Goal: Transaction & Acquisition: Book appointment/travel/reservation

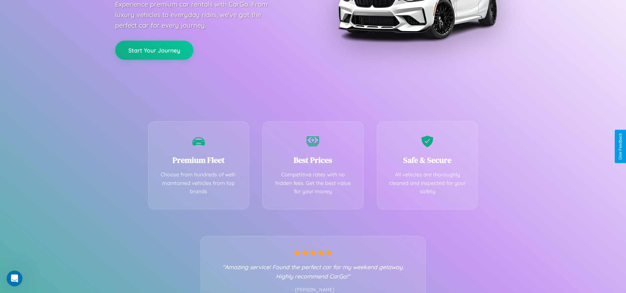
scroll to position [135, 0]
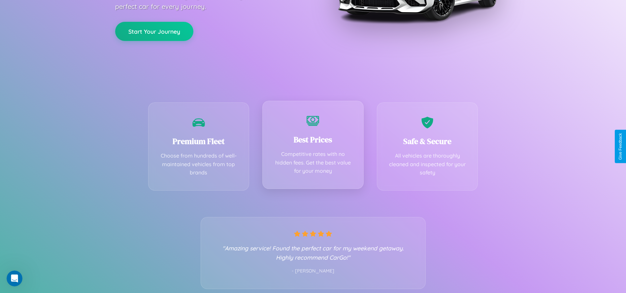
click at [313, 146] on div "Best Prices Competitive rates with no hidden fees. Get the best value for your …" at bounding box center [312, 145] width 101 height 88
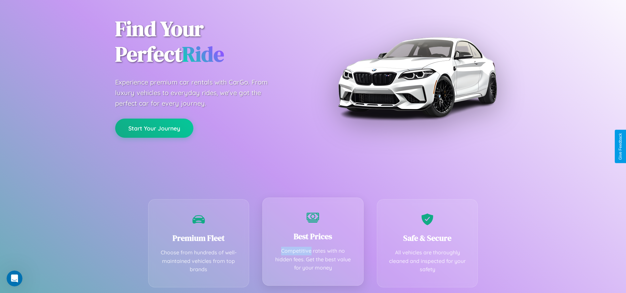
scroll to position [0, 0]
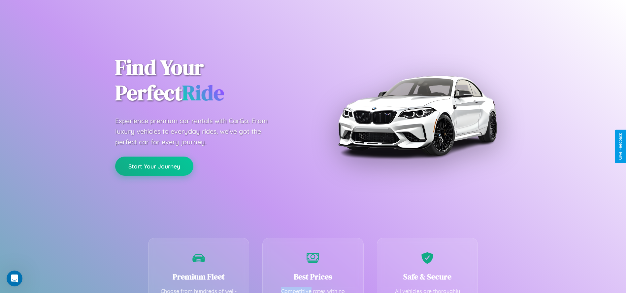
click at [154, 166] on button "Start Your Journey" at bounding box center [154, 165] width 78 height 19
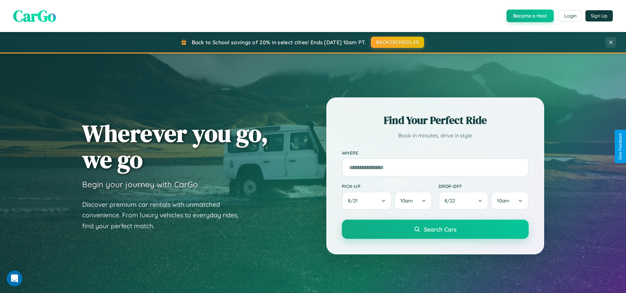
scroll to position [282, 0]
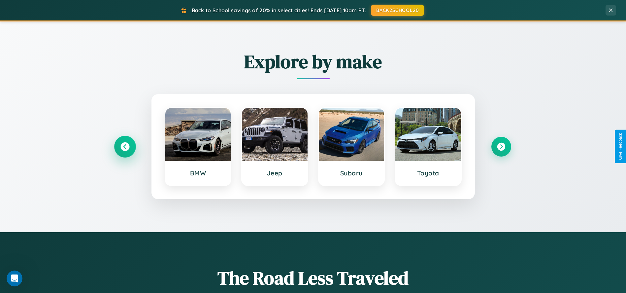
click at [125, 146] on icon at bounding box center [124, 146] width 9 height 9
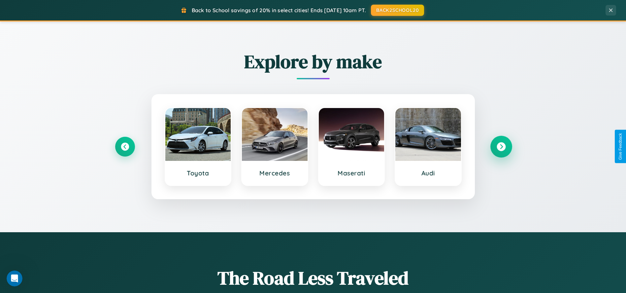
click at [501, 146] on icon at bounding box center [501, 146] width 9 height 9
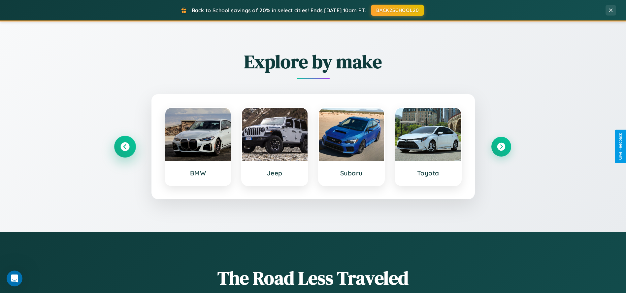
click at [125, 146] on icon at bounding box center [124, 146] width 9 height 9
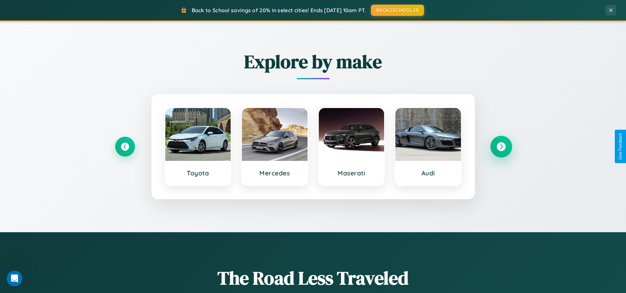
click at [501, 146] on icon at bounding box center [501, 146] width 9 height 9
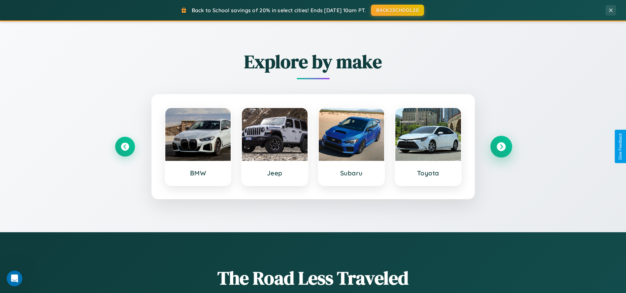
click at [501, 146] on icon at bounding box center [501, 146] width 9 height 9
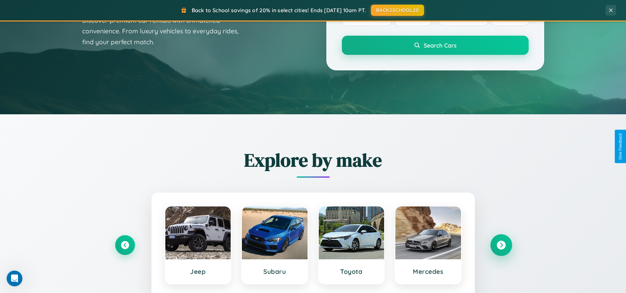
scroll to position [0, 0]
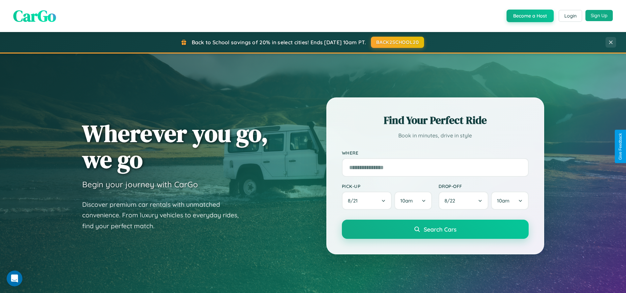
click at [599, 16] on button "Sign Up" at bounding box center [598, 15] width 27 height 11
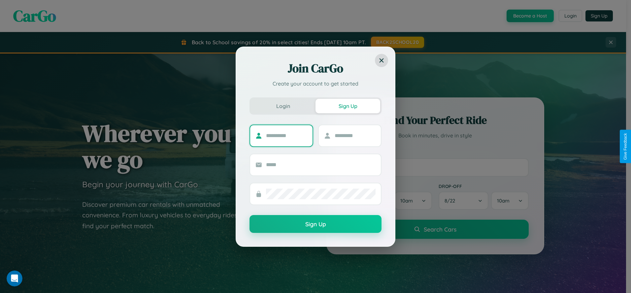
click at [286, 135] on input "text" at bounding box center [286, 135] width 41 height 11
type input "******"
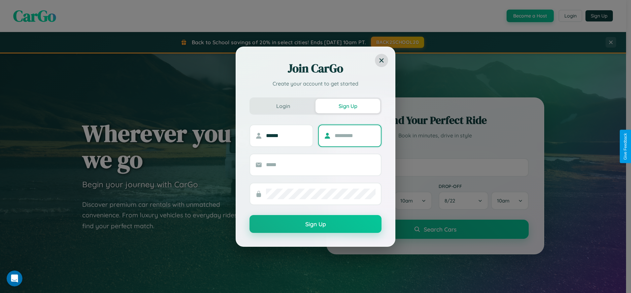
click at [355, 135] on input "text" at bounding box center [355, 135] width 41 height 11
type input "********"
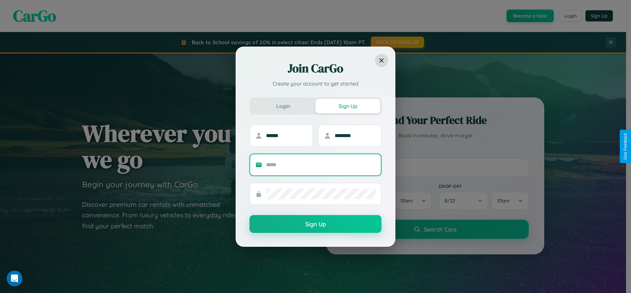
click at [321, 164] on input "text" at bounding box center [321, 164] width 110 height 11
type input "**********"
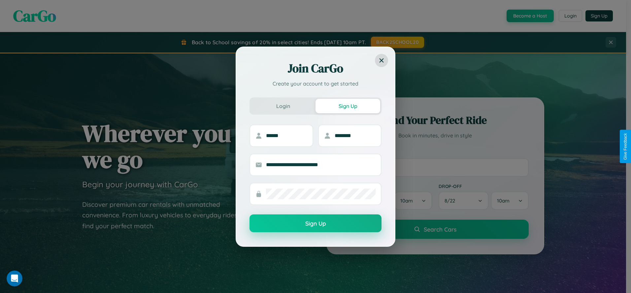
click at [315, 223] on button "Sign Up" at bounding box center [315, 223] width 132 height 18
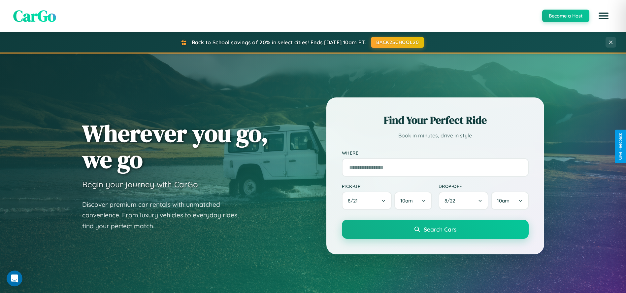
scroll to position [1058, 0]
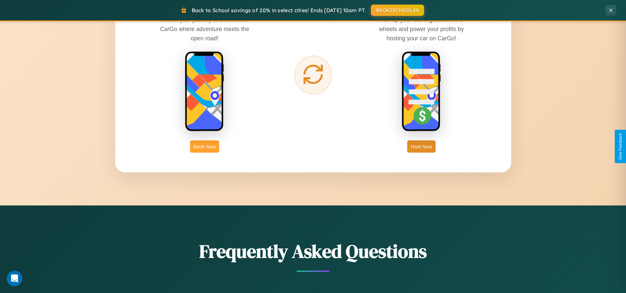
click at [205, 146] on button "Book Now" at bounding box center [204, 146] width 29 height 12
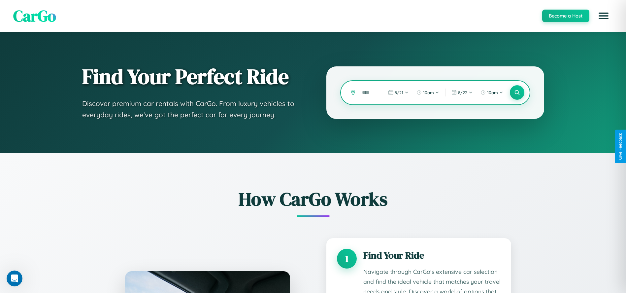
click at [367, 92] on input "text" at bounding box center [367, 93] width 16 height 12
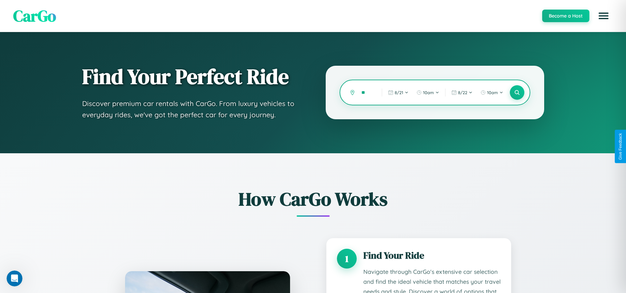
type input "*"
type input "*****"
click at [517, 92] on icon at bounding box center [517, 92] width 6 height 6
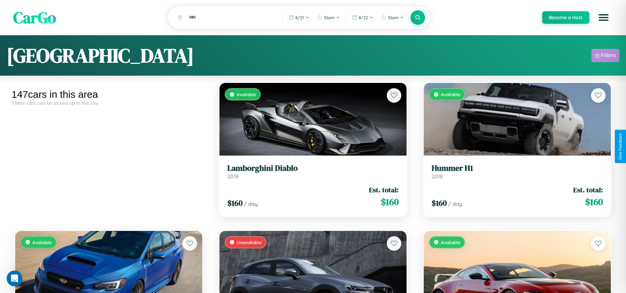
click at [605, 56] on div "Filters" at bounding box center [608, 55] width 15 height 7
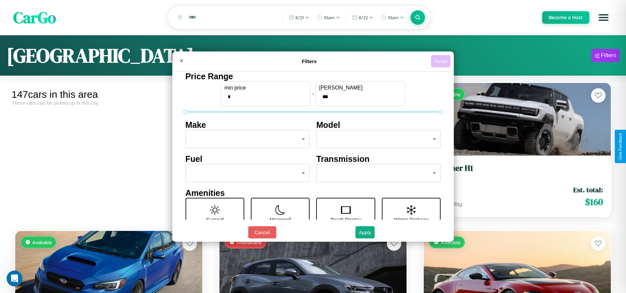
click at [442, 61] on button "Reset" at bounding box center [440, 61] width 19 height 12
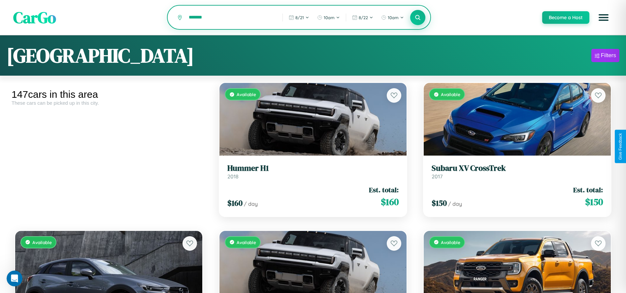
type input "*******"
click at [417, 18] on icon at bounding box center [418, 17] width 6 height 6
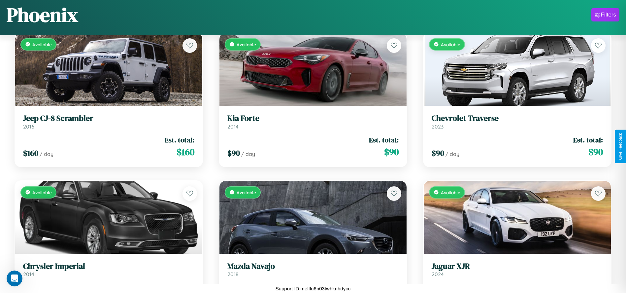
scroll to position [7188, 0]
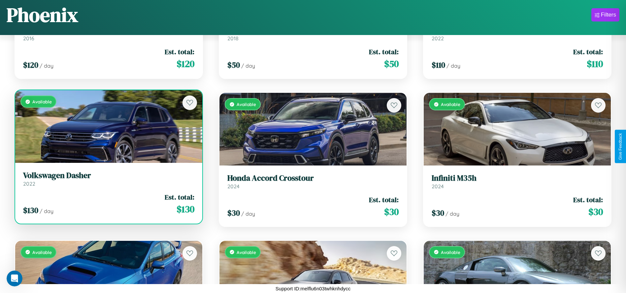
click at [108, 180] on h3 "Volkswagen Dasher" at bounding box center [108, 176] width 171 height 10
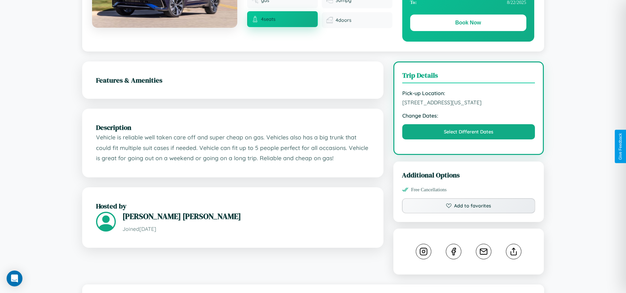
scroll to position [392, 0]
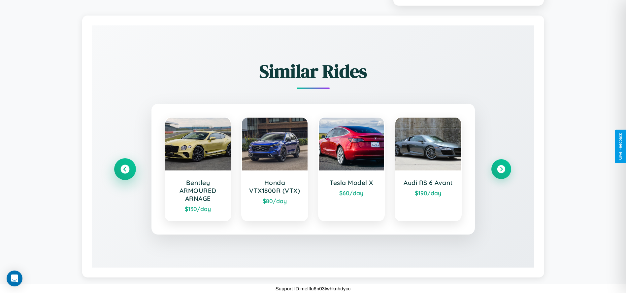
click at [125, 169] on icon at bounding box center [124, 169] width 9 height 9
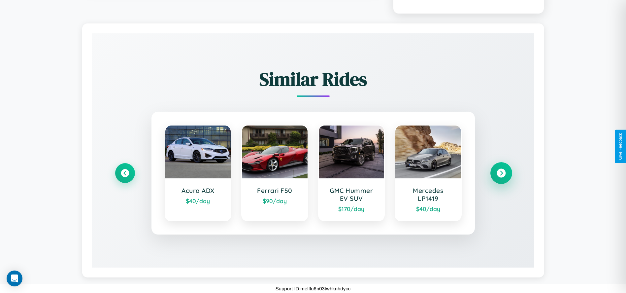
click at [501, 173] on icon at bounding box center [501, 173] width 9 height 9
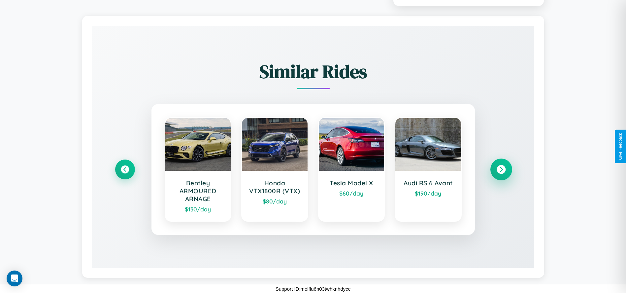
click at [501, 174] on icon at bounding box center [501, 169] width 9 height 9
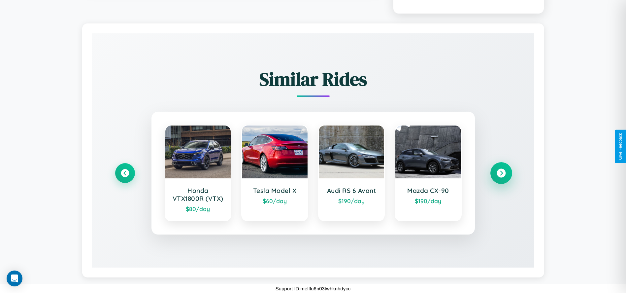
click at [501, 173] on icon at bounding box center [501, 173] width 9 height 9
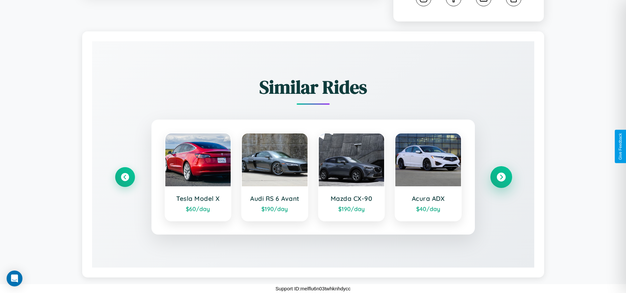
click at [501, 177] on icon at bounding box center [501, 177] width 9 height 9
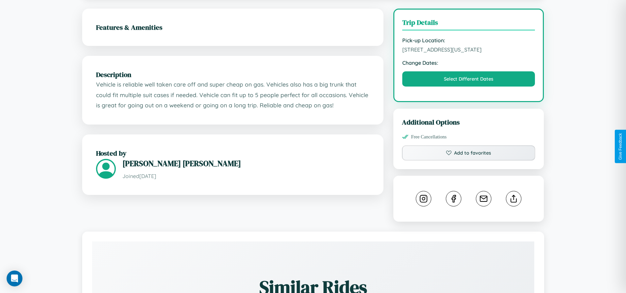
scroll to position [229, 0]
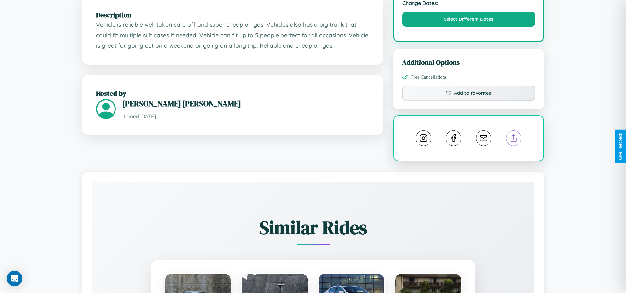
click at [514, 139] on line at bounding box center [514, 137] width 0 height 5
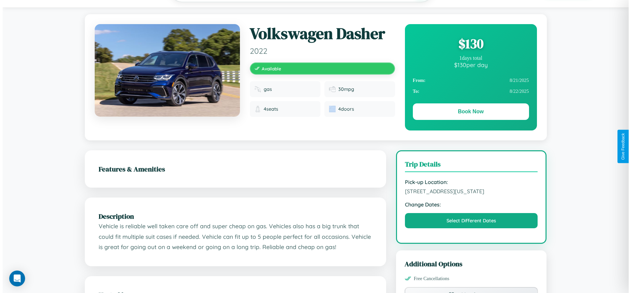
scroll to position [0, 0]
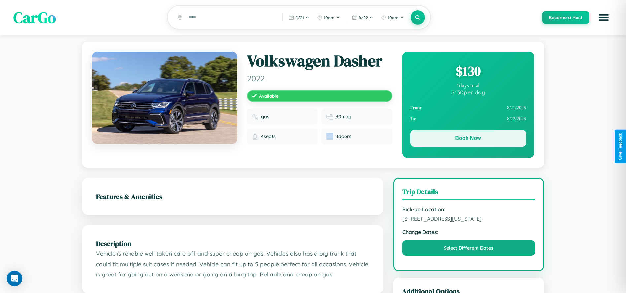
click at [468, 139] on button "Book Now" at bounding box center [468, 138] width 116 height 16
